Goal: Find specific page/section: Find specific page/section

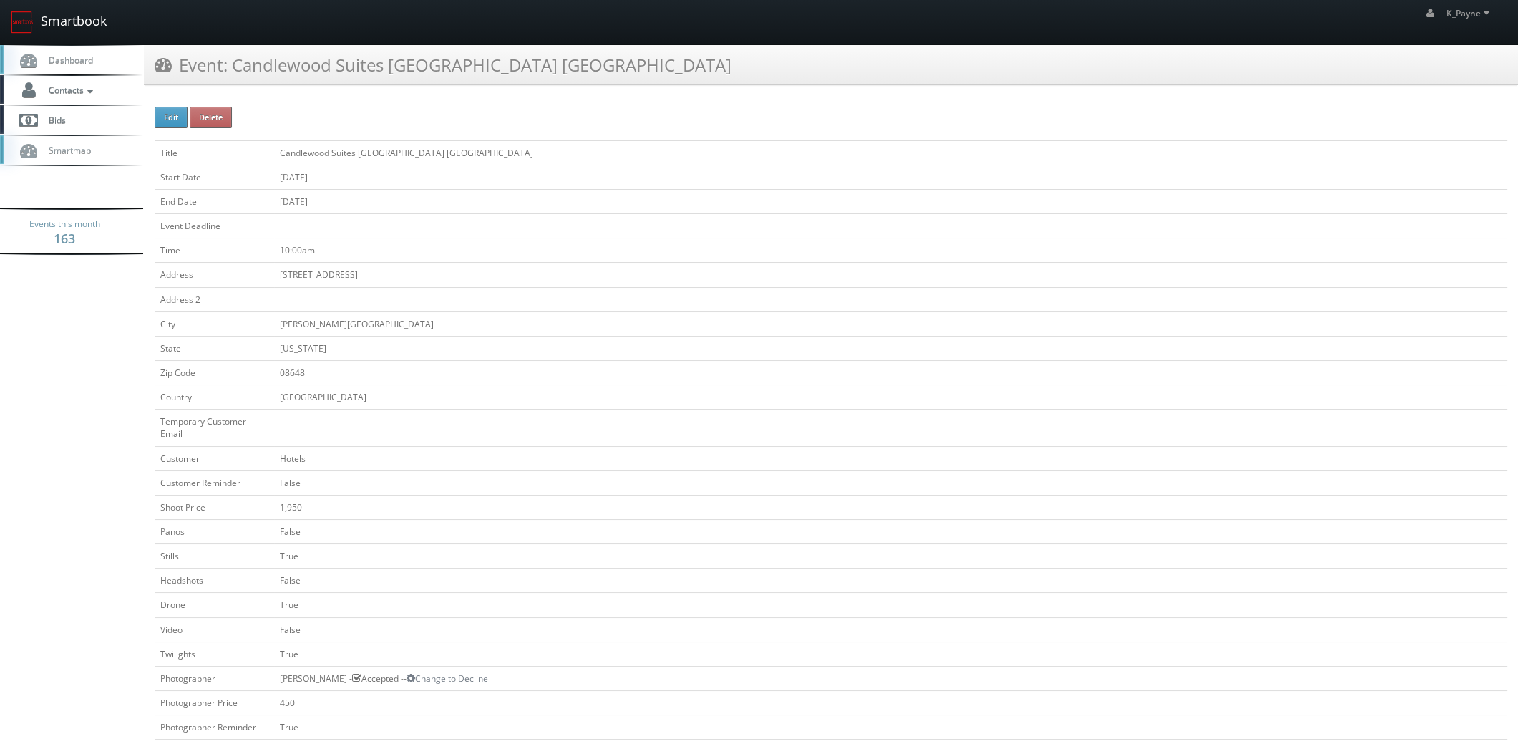
click at [61, 24] on link "Smartbook" at bounding box center [58, 22] width 117 height 44
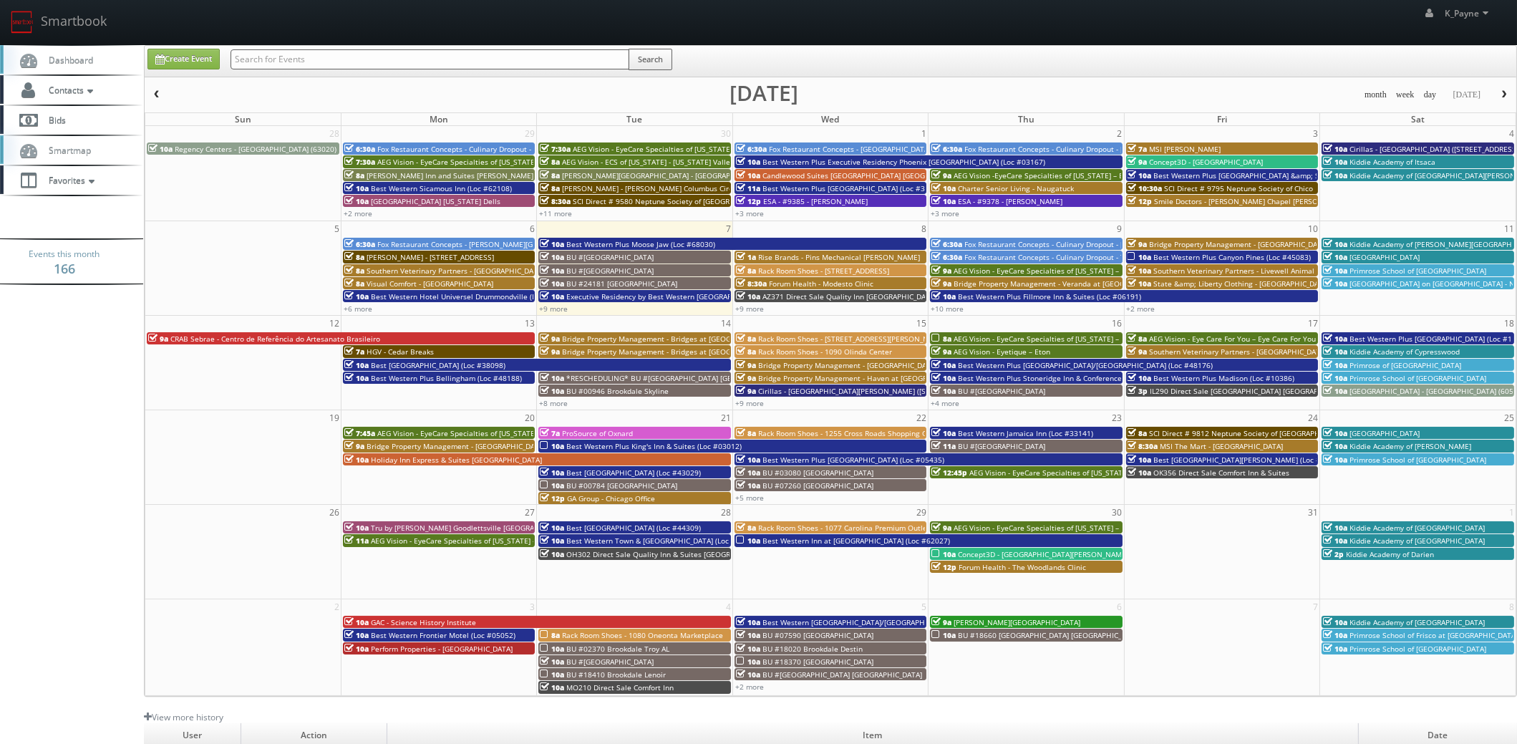
click at [303, 57] on input "text" at bounding box center [429, 59] width 399 height 20
type input "200 interstate"
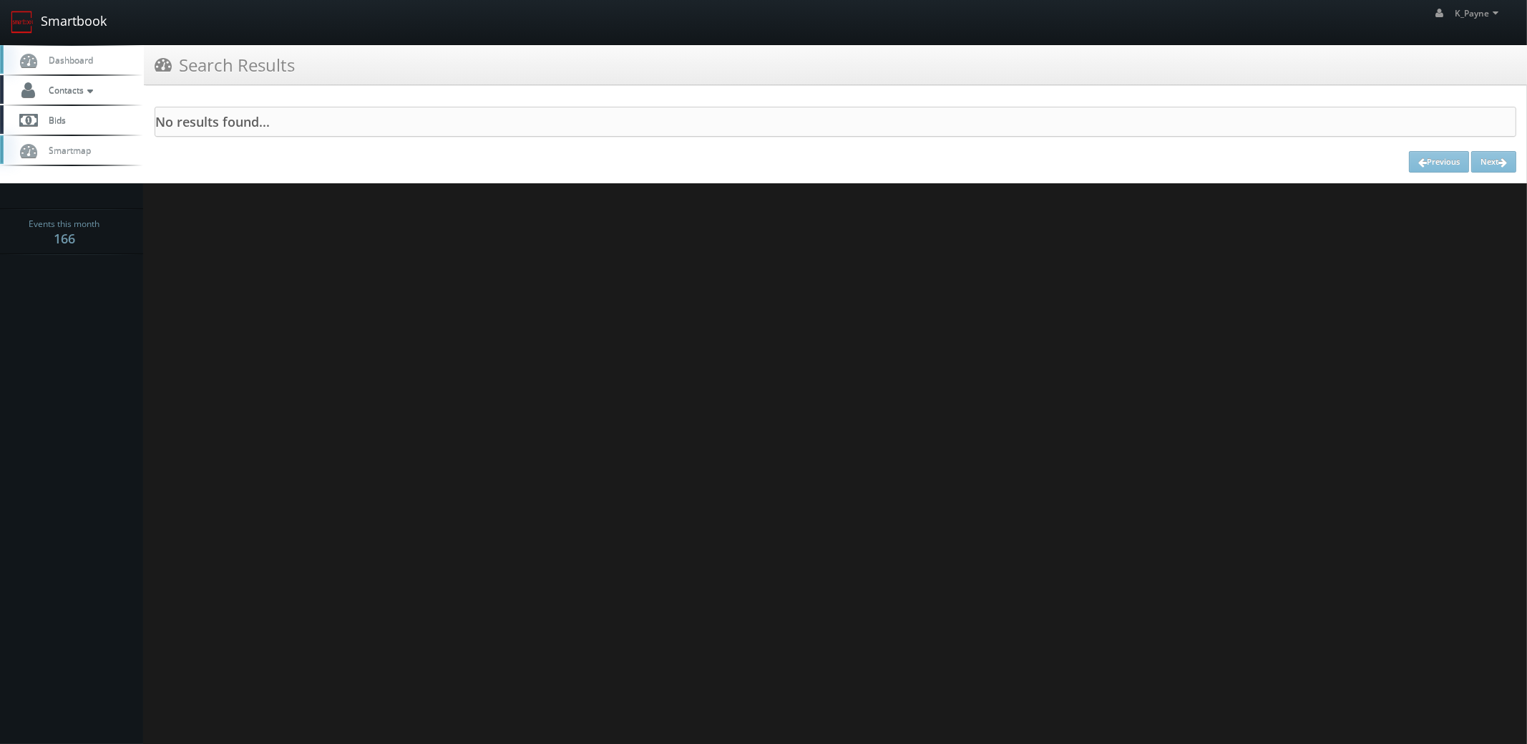
click at [75, 18] on link "Smartbook" at bounding box center [58, 22] width 117 height 44
